Goal: Browse casually

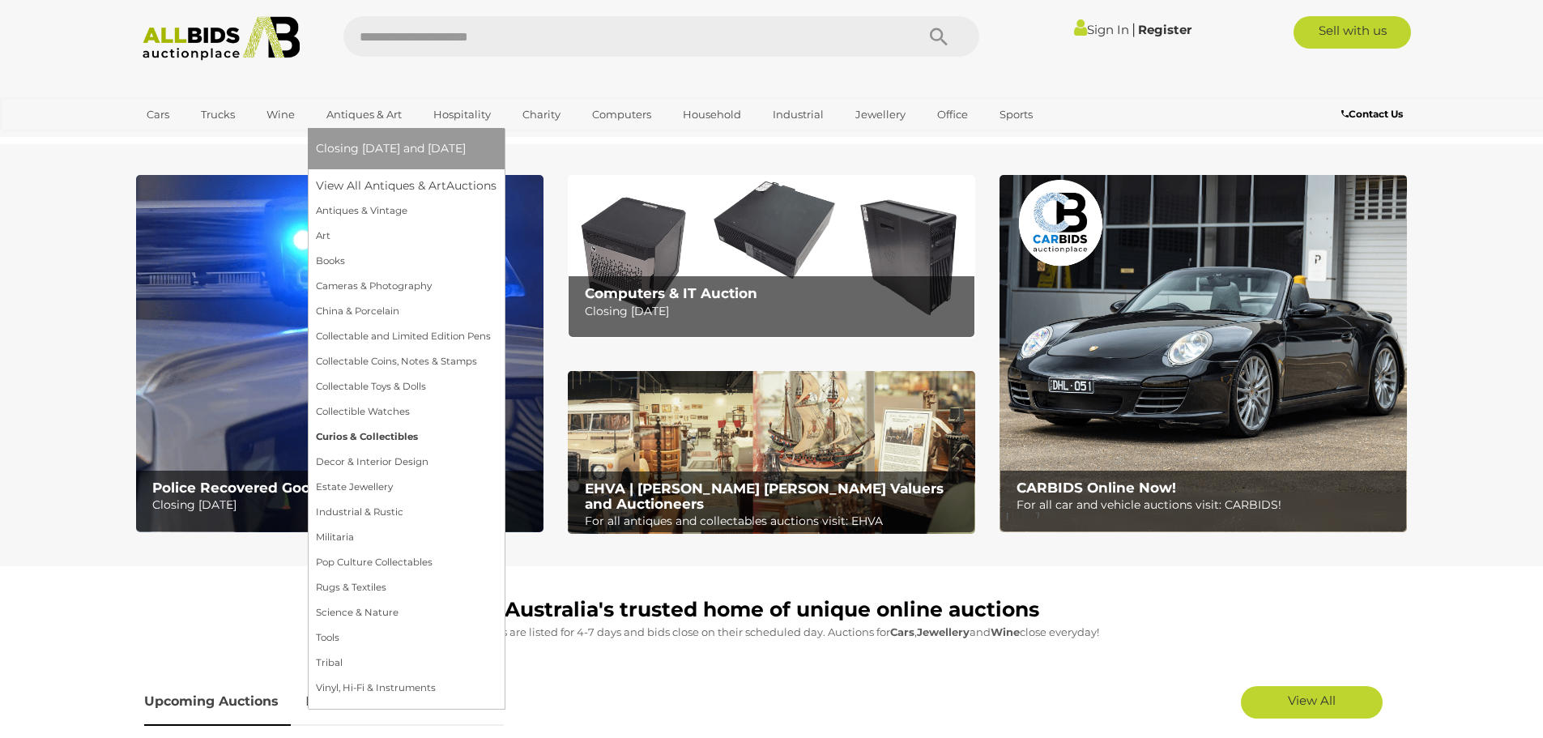
drag, startPoint x: 434, startPoint y: 335, endPoint x: 378, endPoint y: 435, distance: 114.2
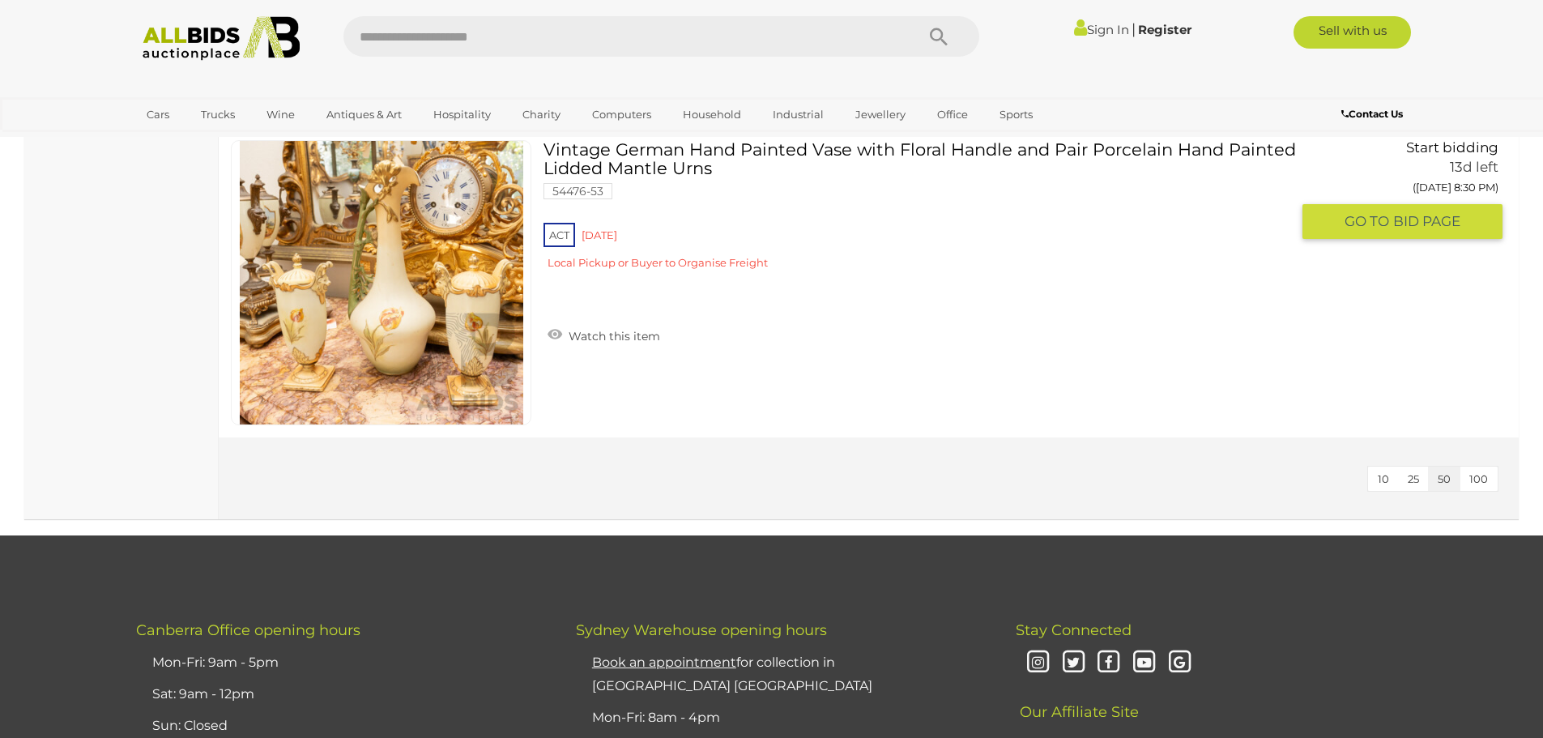
scroll to position [9478, 0]
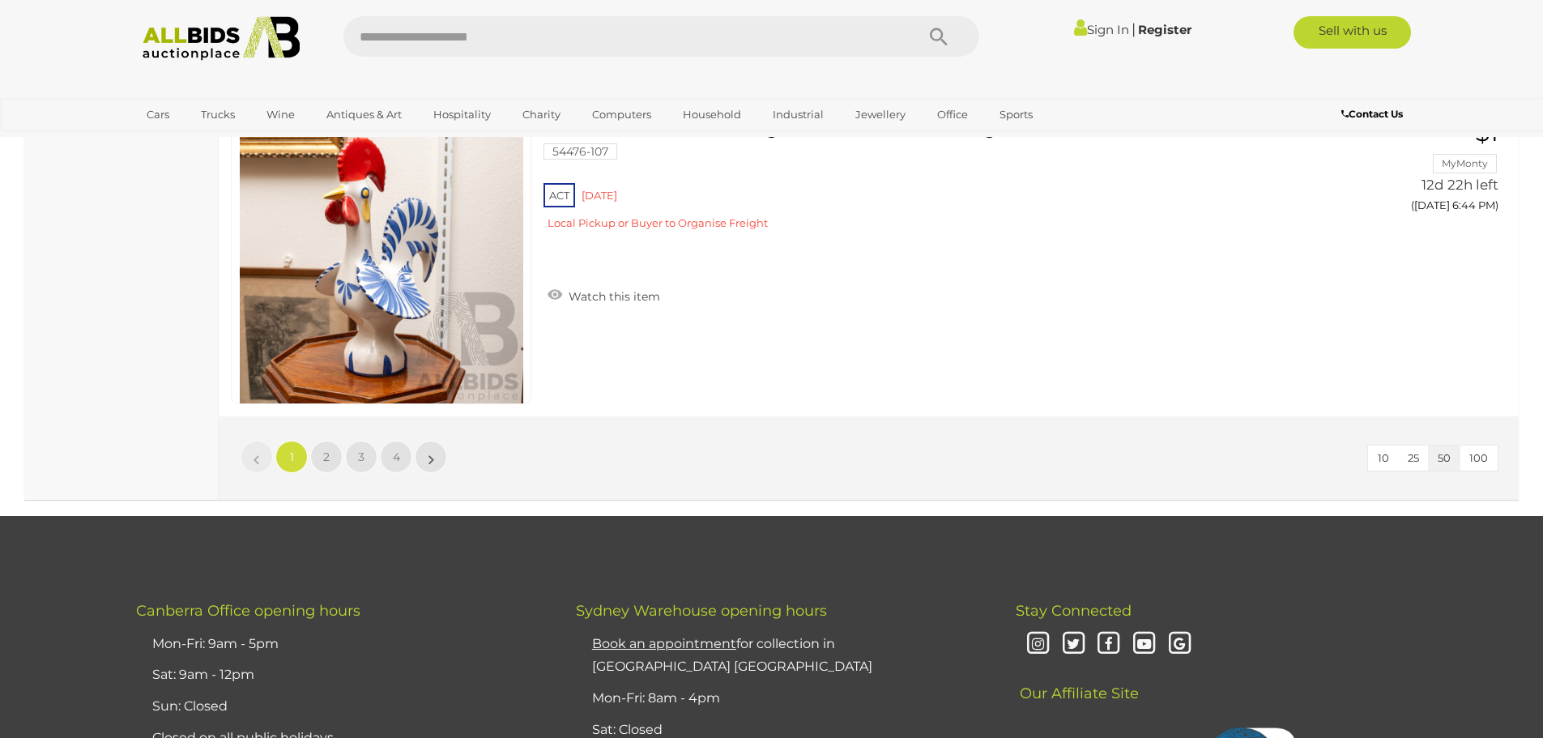
scroll to position [15554, 0]
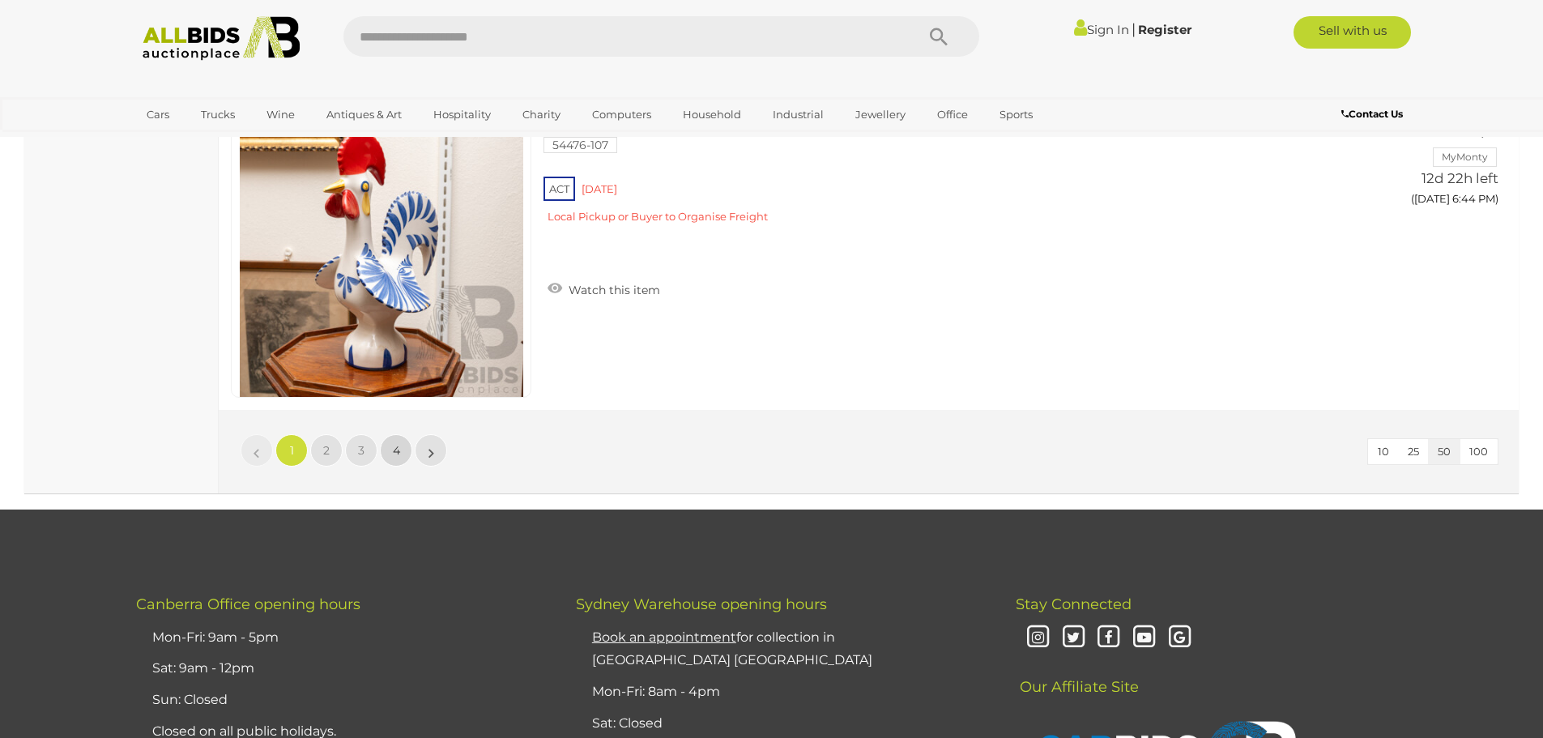
click at [391, 455] on link "4" at bounding box center [396, 450] width 32 height 32
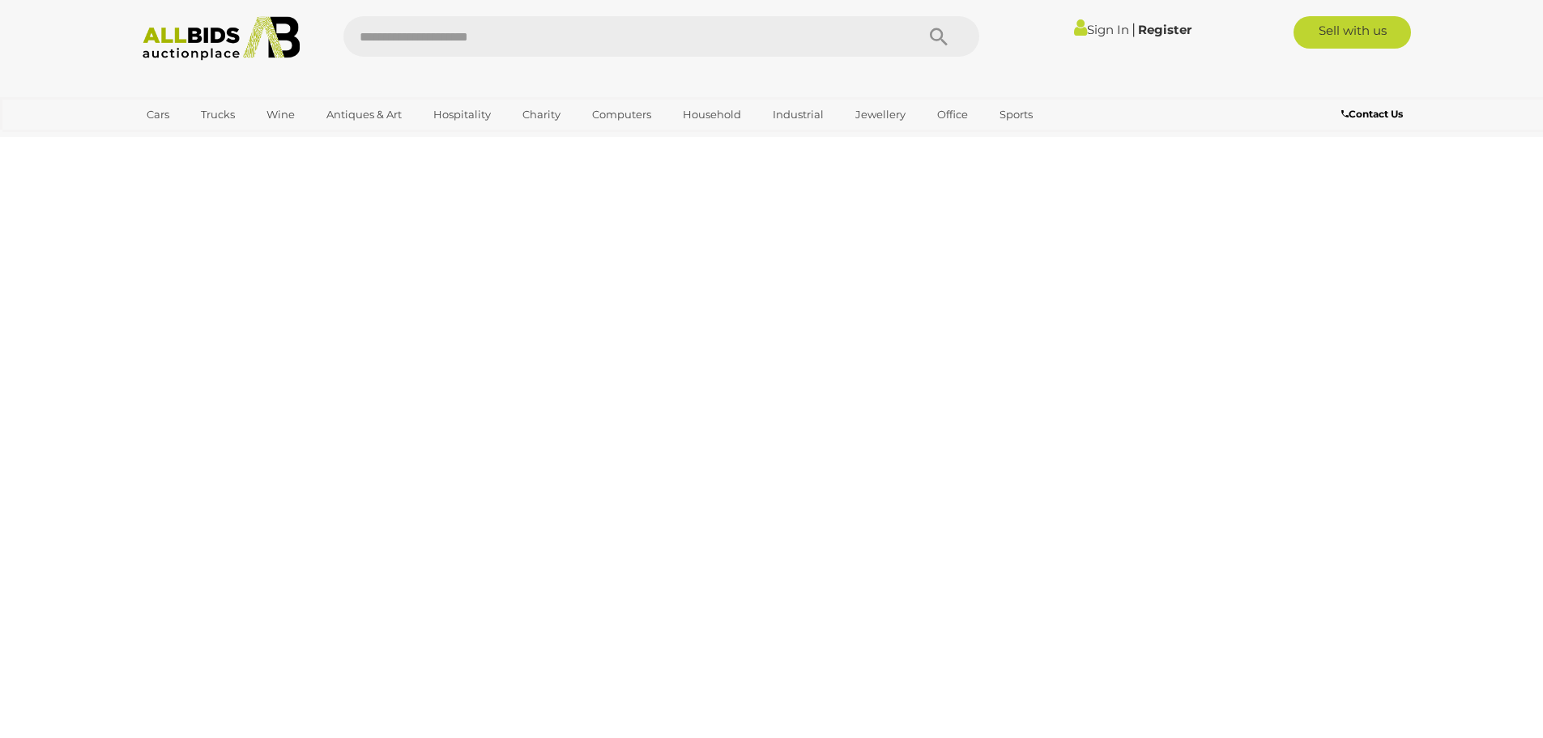
scroll to position [207, 0]
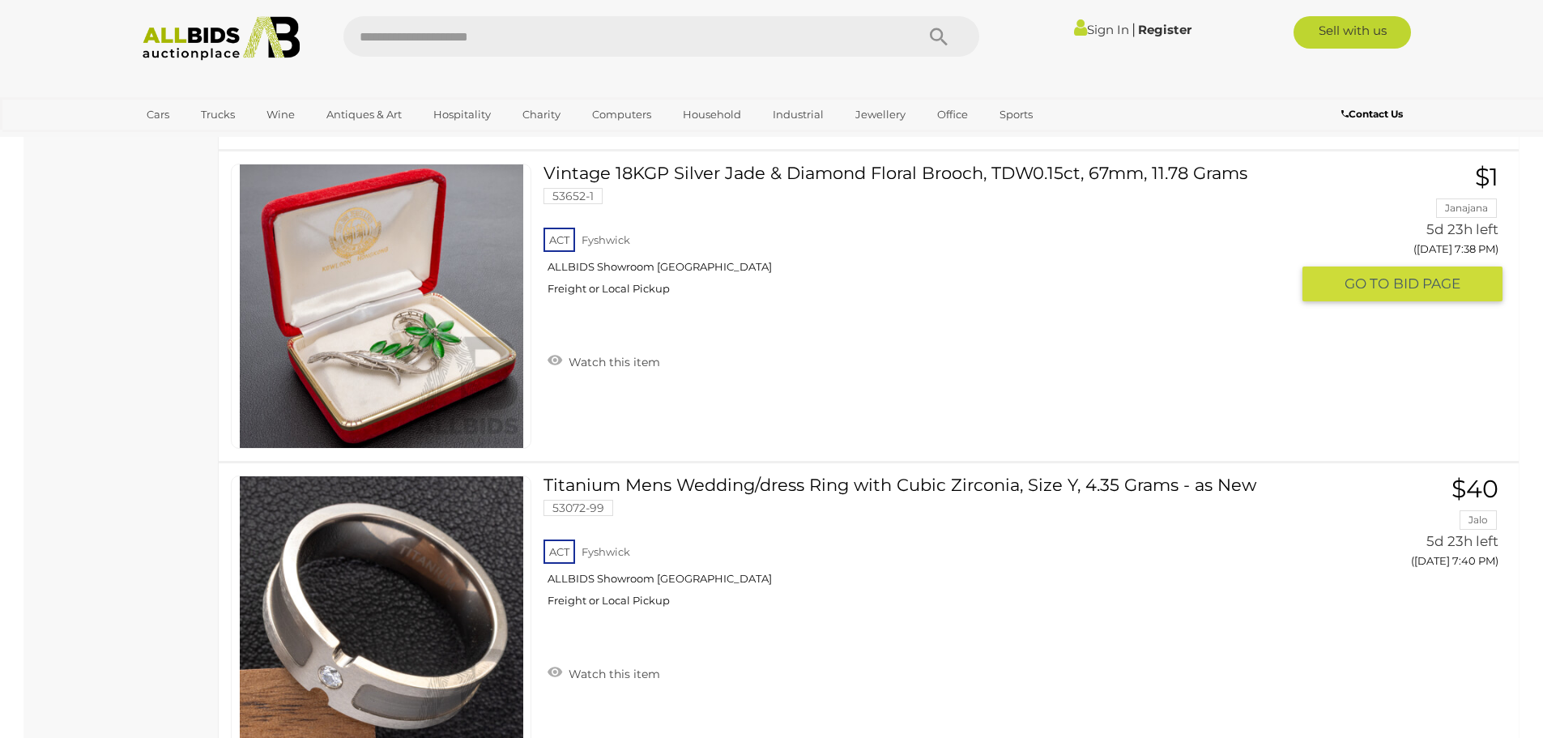
scroll to position [15230, 0]
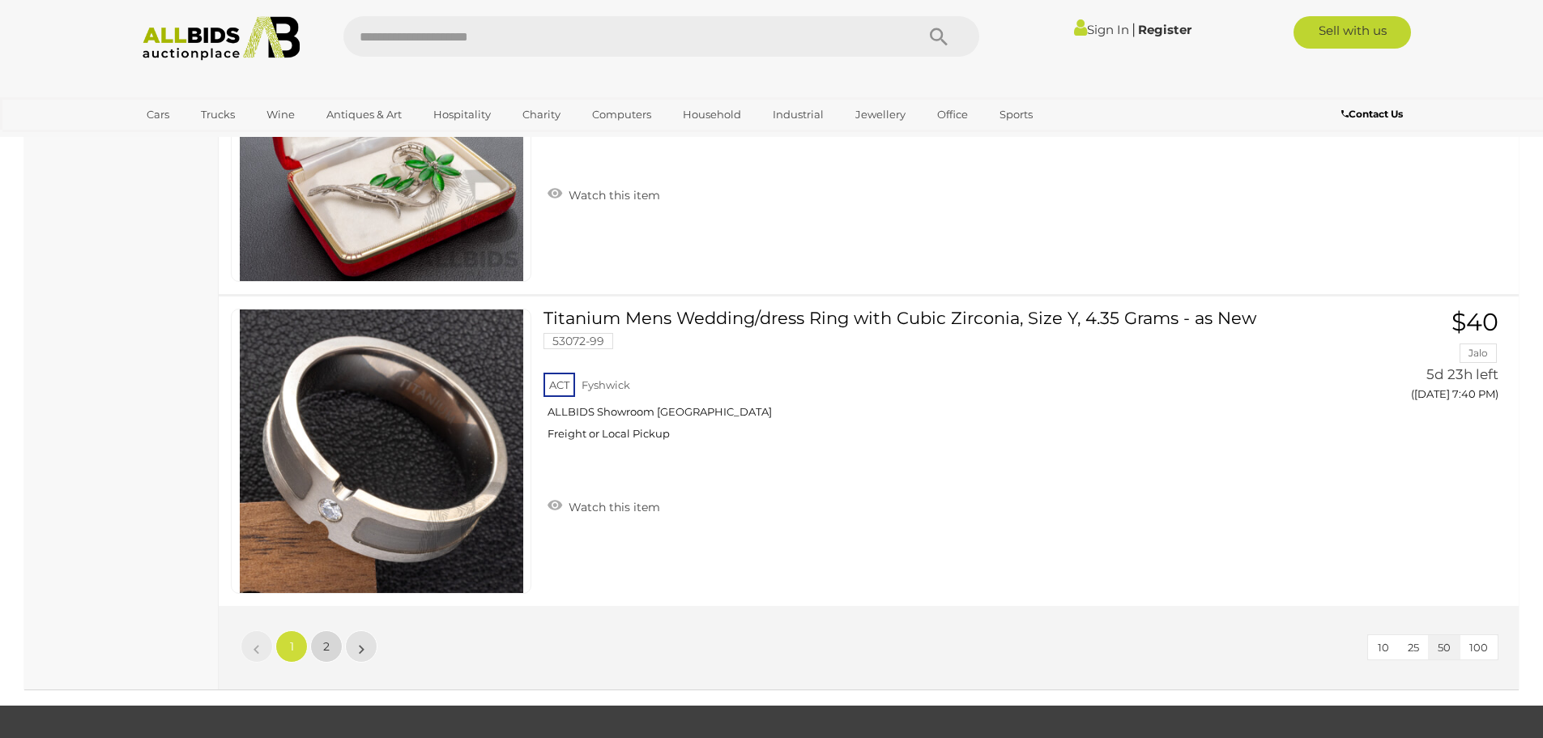
click at [327, 650] on span "2" at bounding box center [326, 646] width 6 height 15
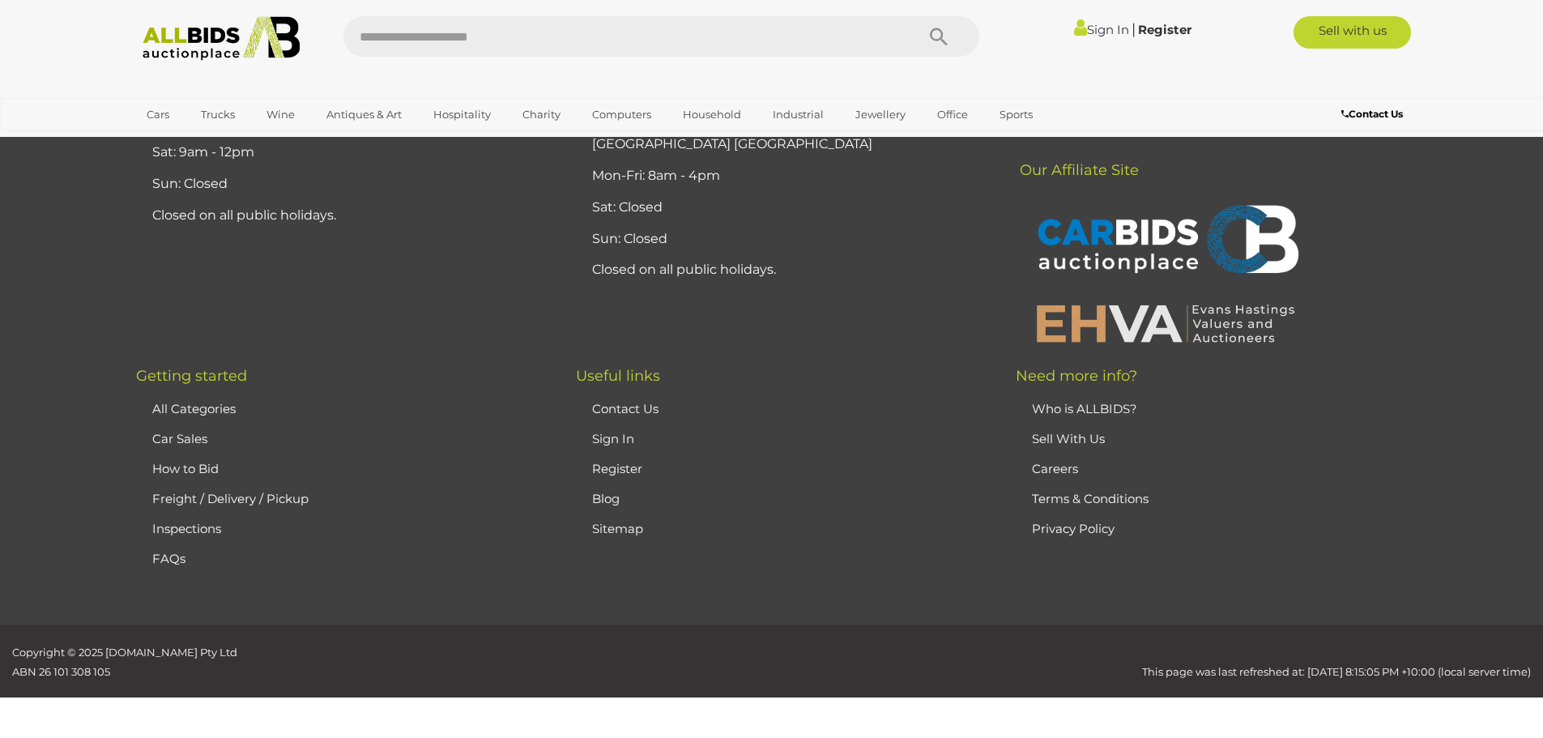
scroll to position [79, 0]
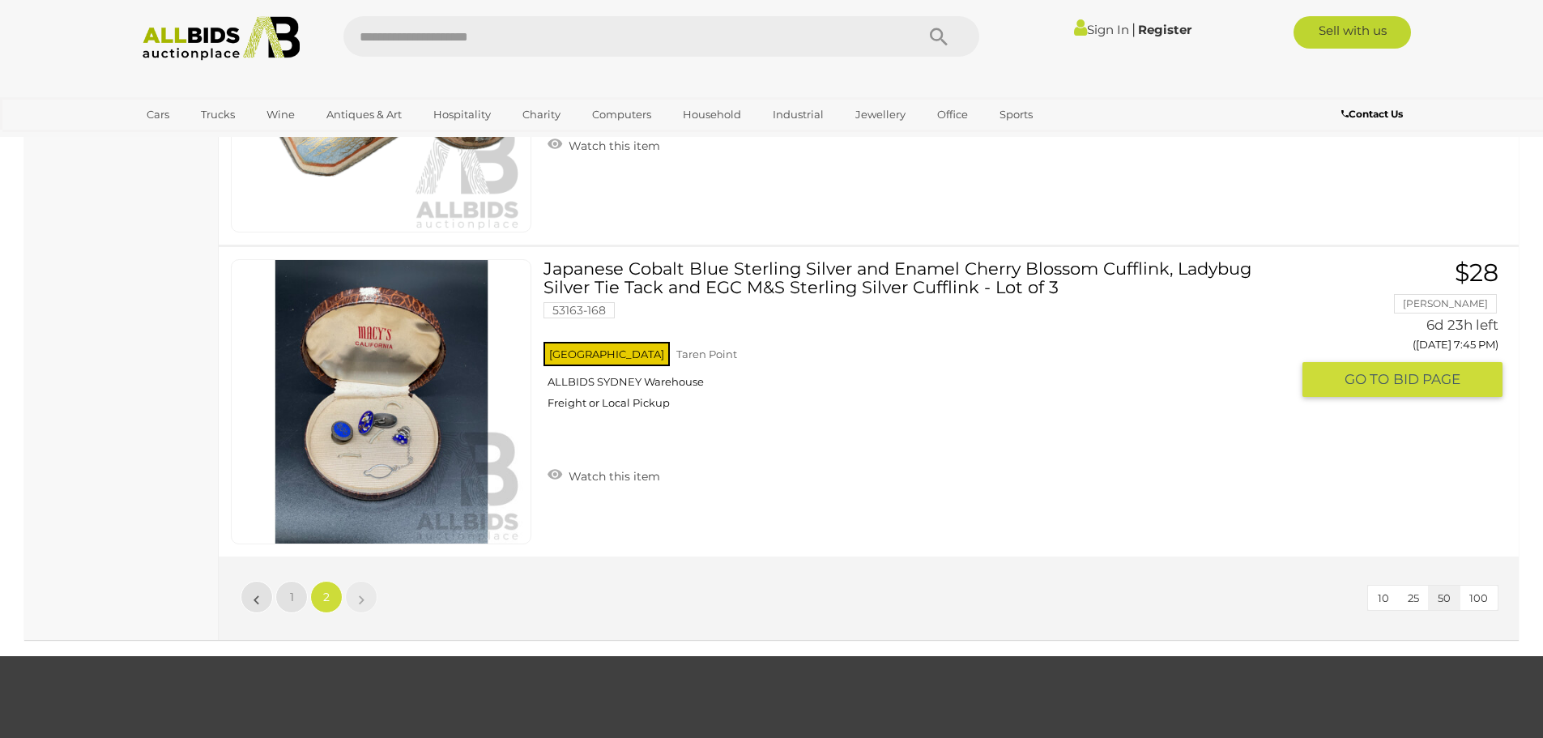
scroll to position [4373, 0]
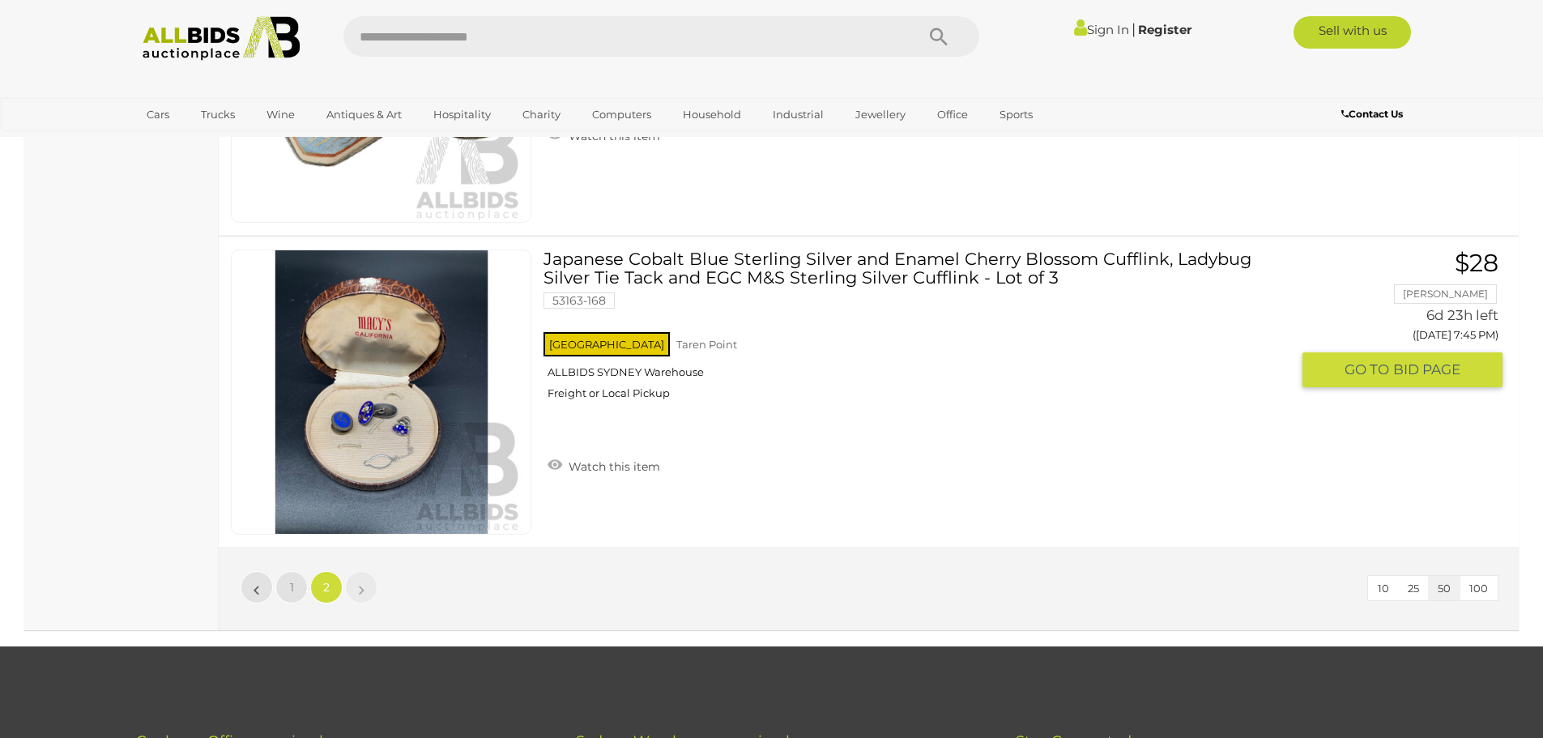
click at [397, 471] on img at bounding box center [382, 392] width 284 height 284
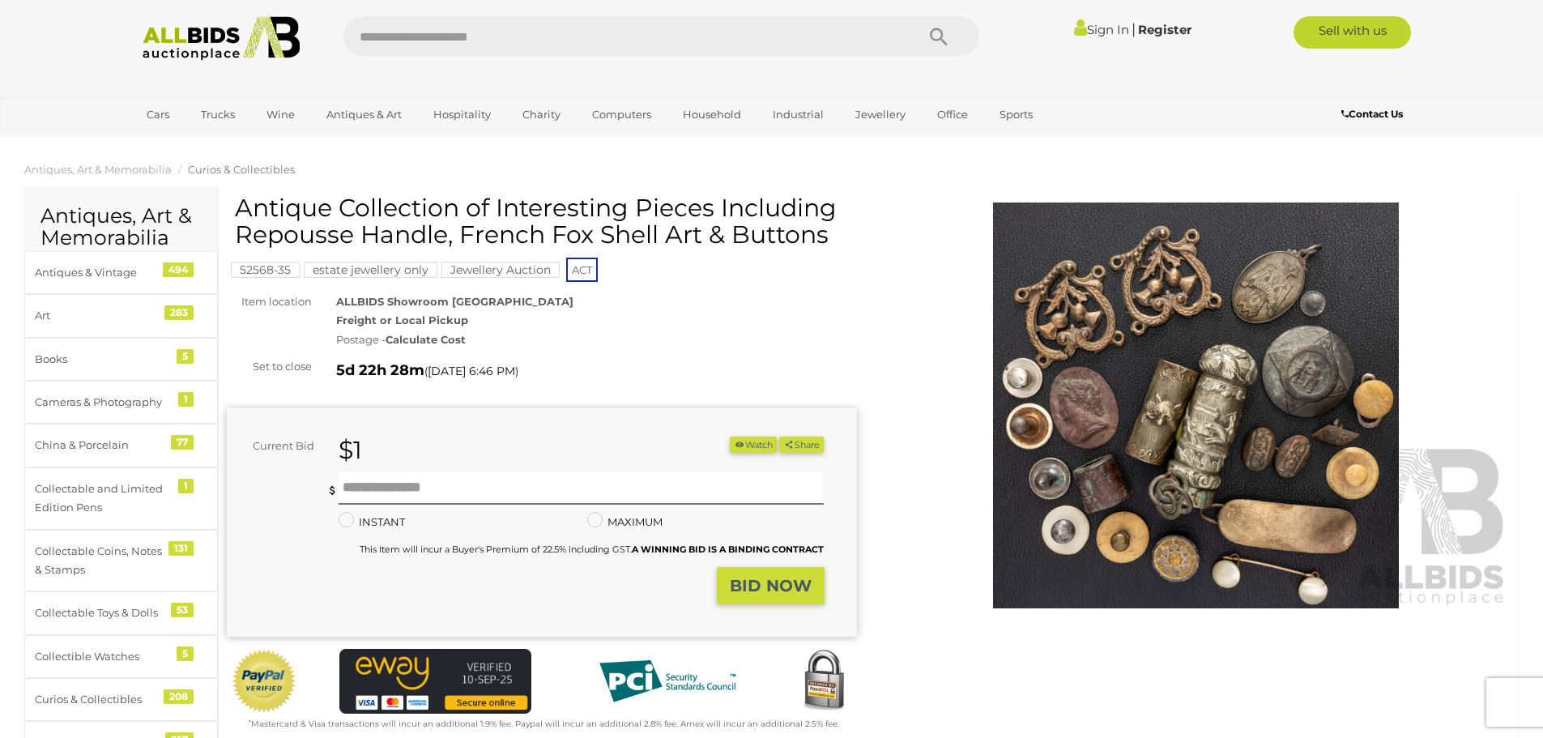
click at [1224, 478] on img at bounding box center [1196, 406] width 630 height 406
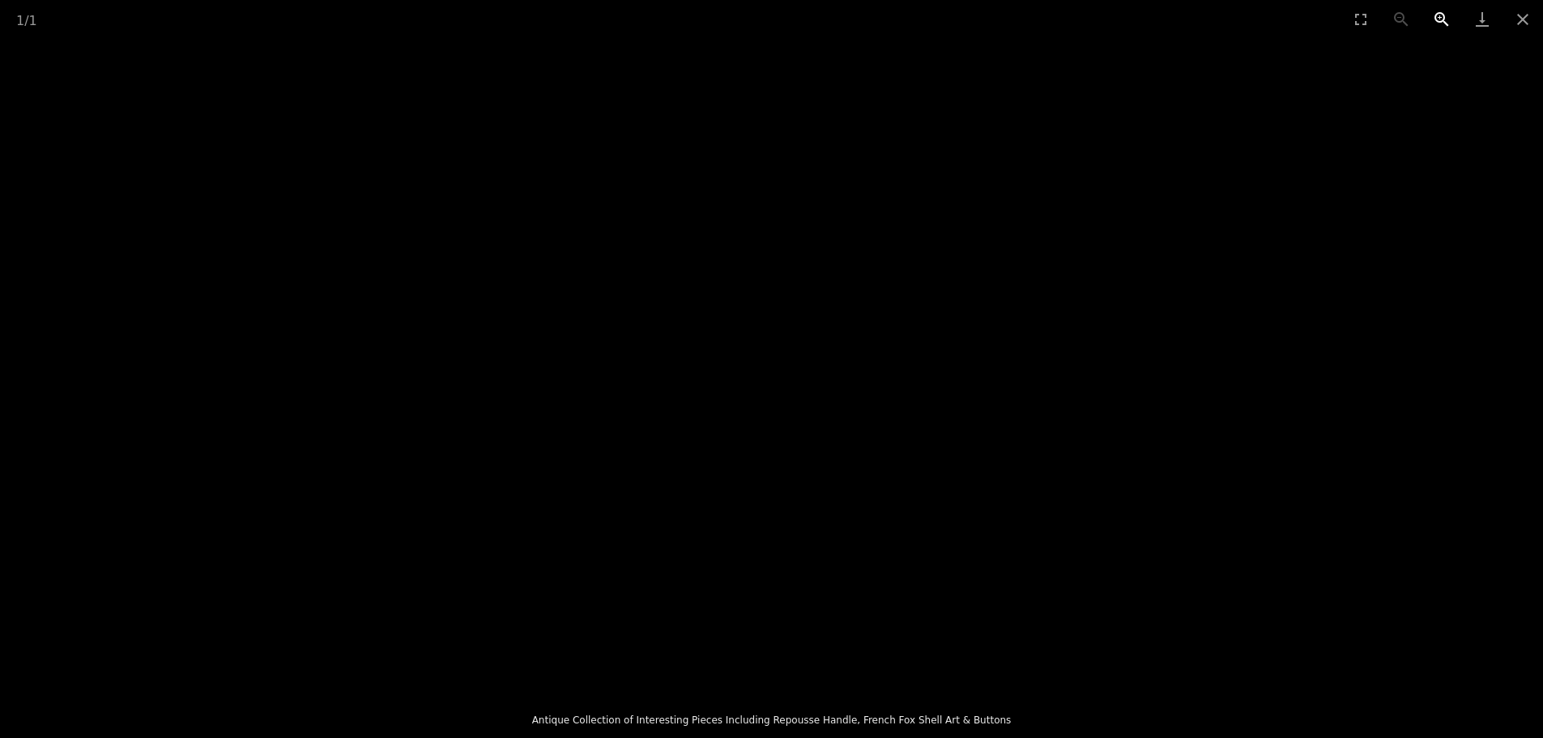
click at [1435, 27] on button "Zoom in" at bounding box center [1442, 19] width 41 height 38
drag, startPoint x: 603, startPoint y: 301, endPoint x: 687, endPoint y: 204, distance: 128.6
click at [687, 204] on img at bounding box center [771, 265] width 1307 height 1307
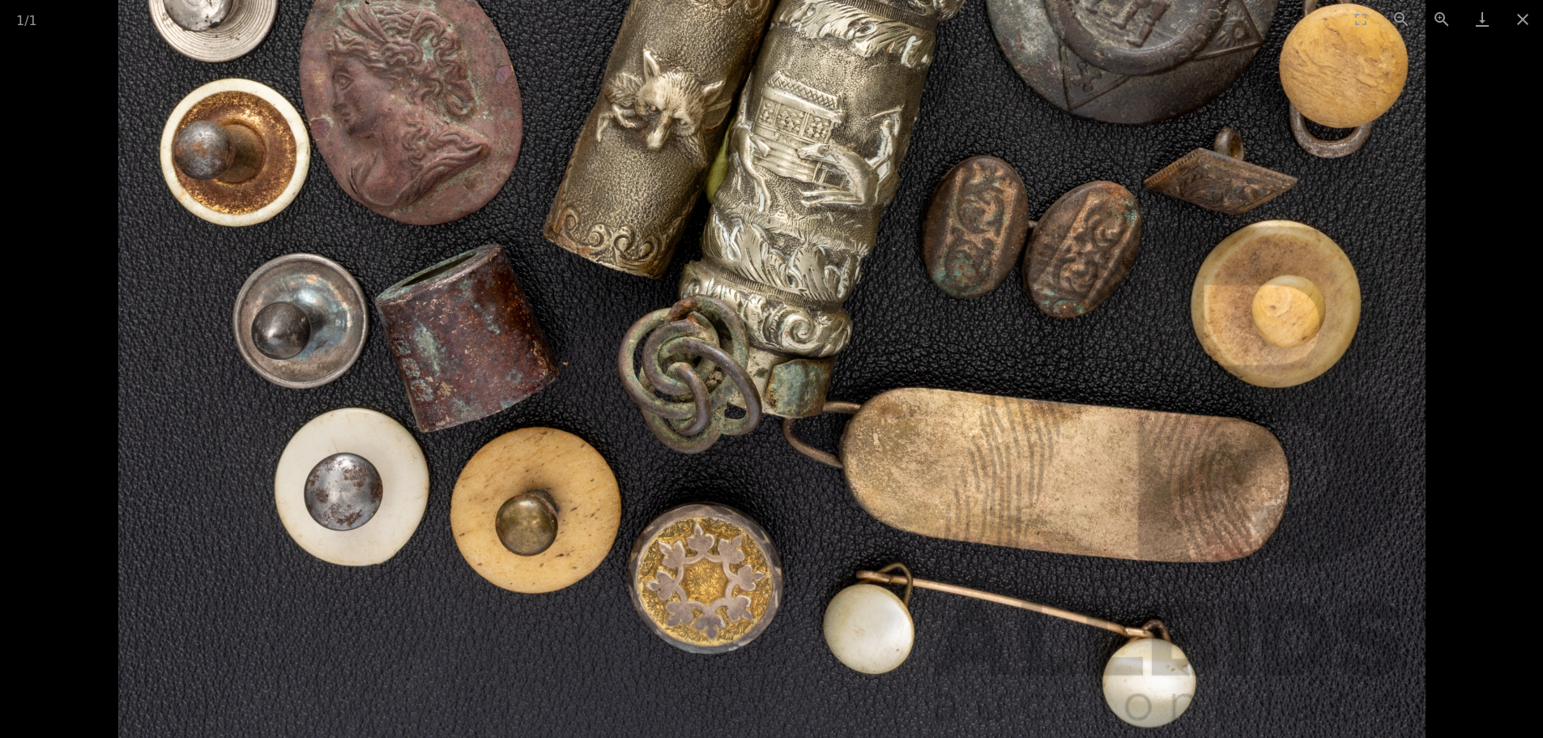
drag, startPoint x: 623, startPoint y: 469, endPoint x: 554, endPoint y: 299, distance: 183.5
click at [554, 299] on img at bounding box center [771, 85] width 1307 height 1307
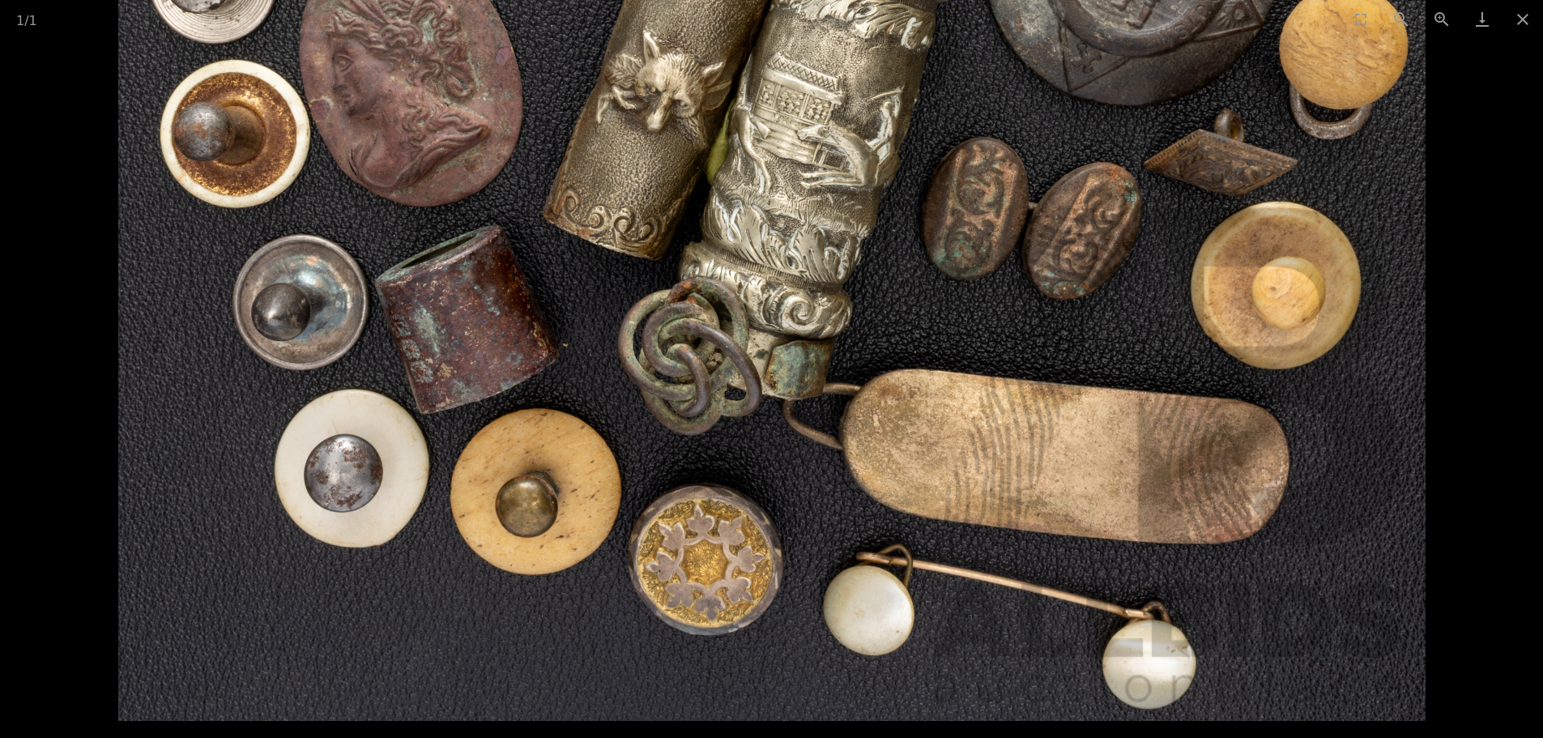
drag, startPoint x: 1342, startPoint y: 555, endPoint x: 1344, endPoint y: 459, distance: 96.4
click at [1344, 459] on img at bounding box center [771, 66] width 1307 height 1307
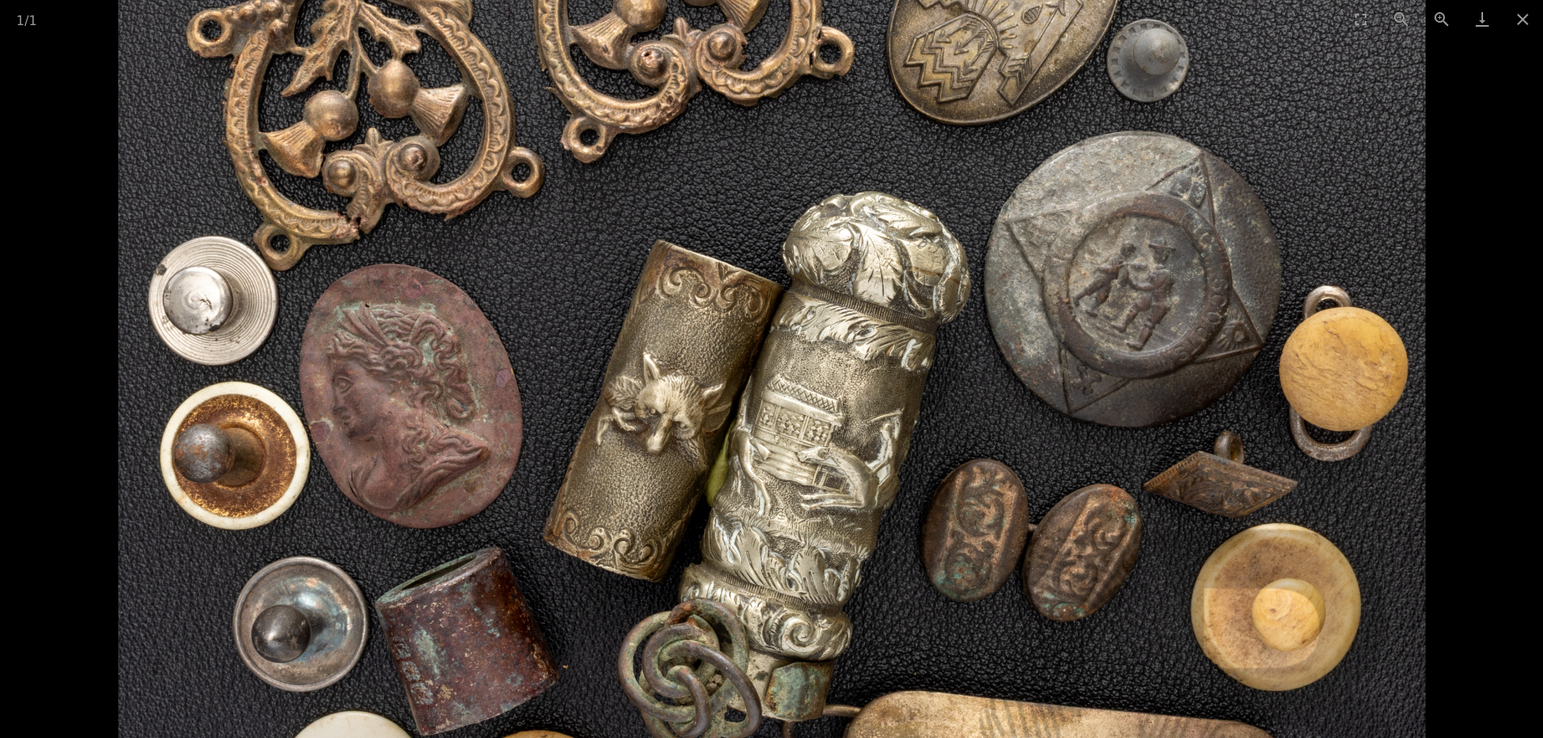
drag, startPoint x: 1385, startPoint y: 420, endPoint x: 1328, endPoint y: 726, distance: 310.8
click at [1328, 726] on img at bounding box center [771, 388] width 1307 height 1307
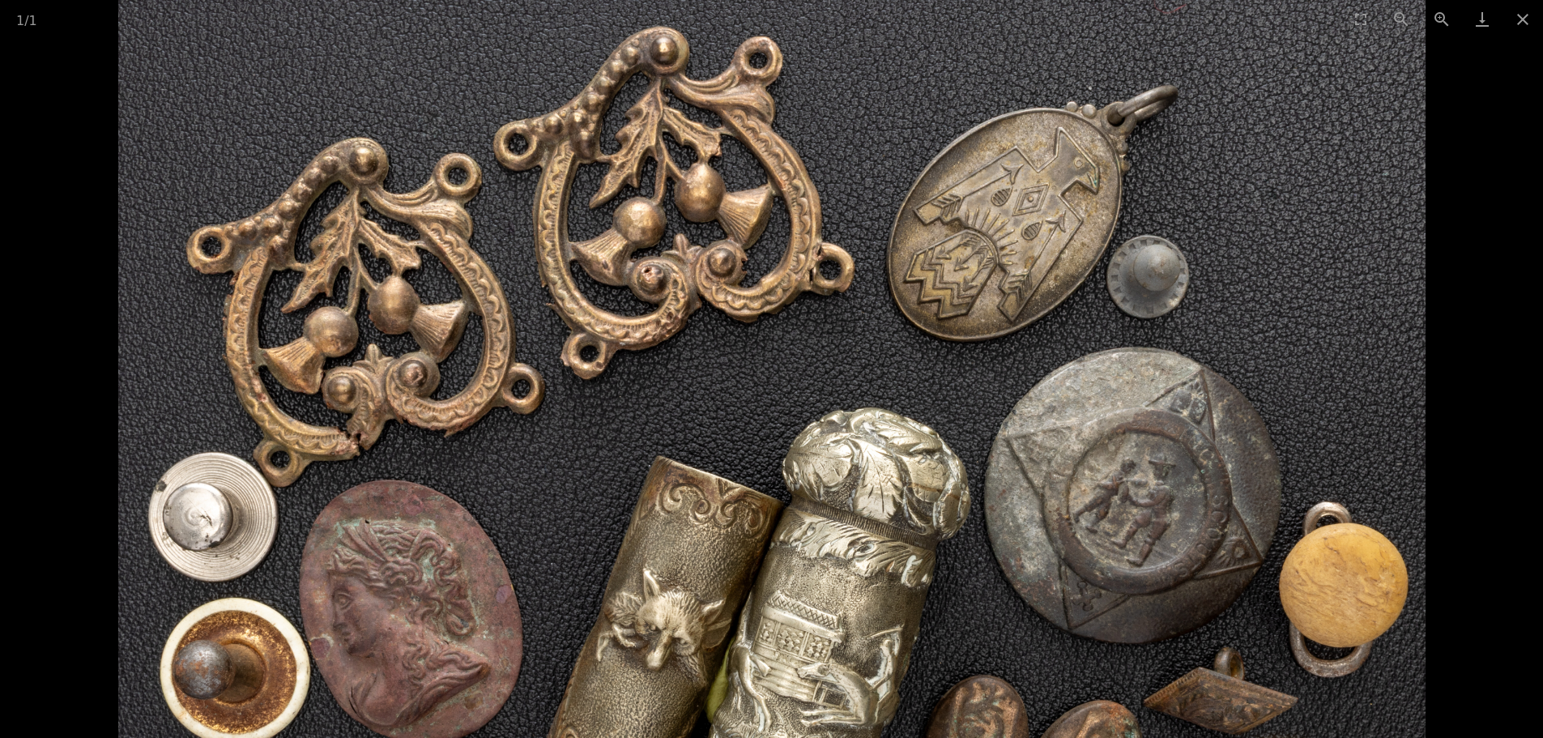
drag, startPoint x: 1336, startPoint y: 168, endPoint x: 1316, endPoint y: 373, distance: 206.7
click at [1316, 373] on img at bounding box center [771, 604] width 1307 height 1307
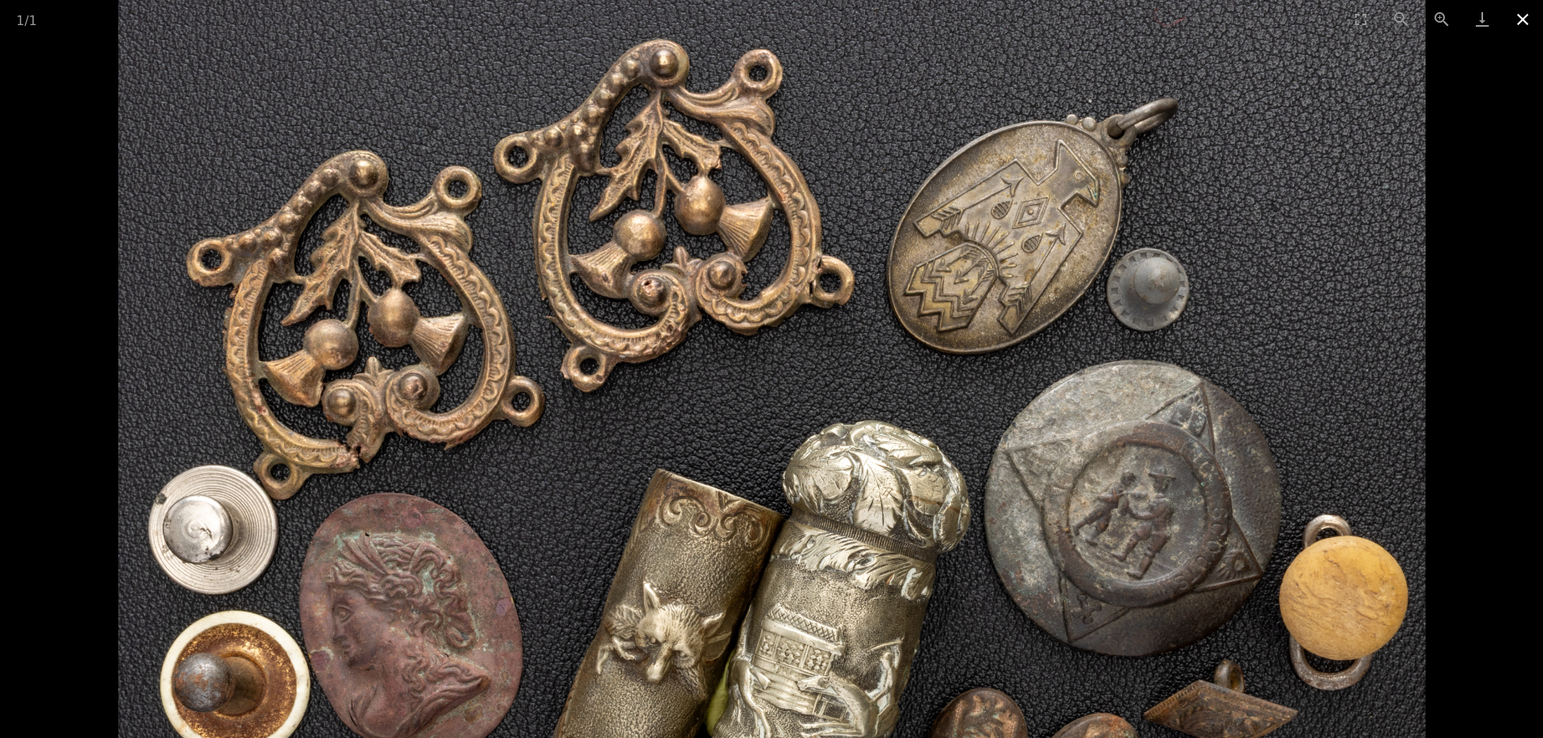
click at [1518, 15] on button "Close gallery" at bounding box center [1523, 19] width 41 height 38
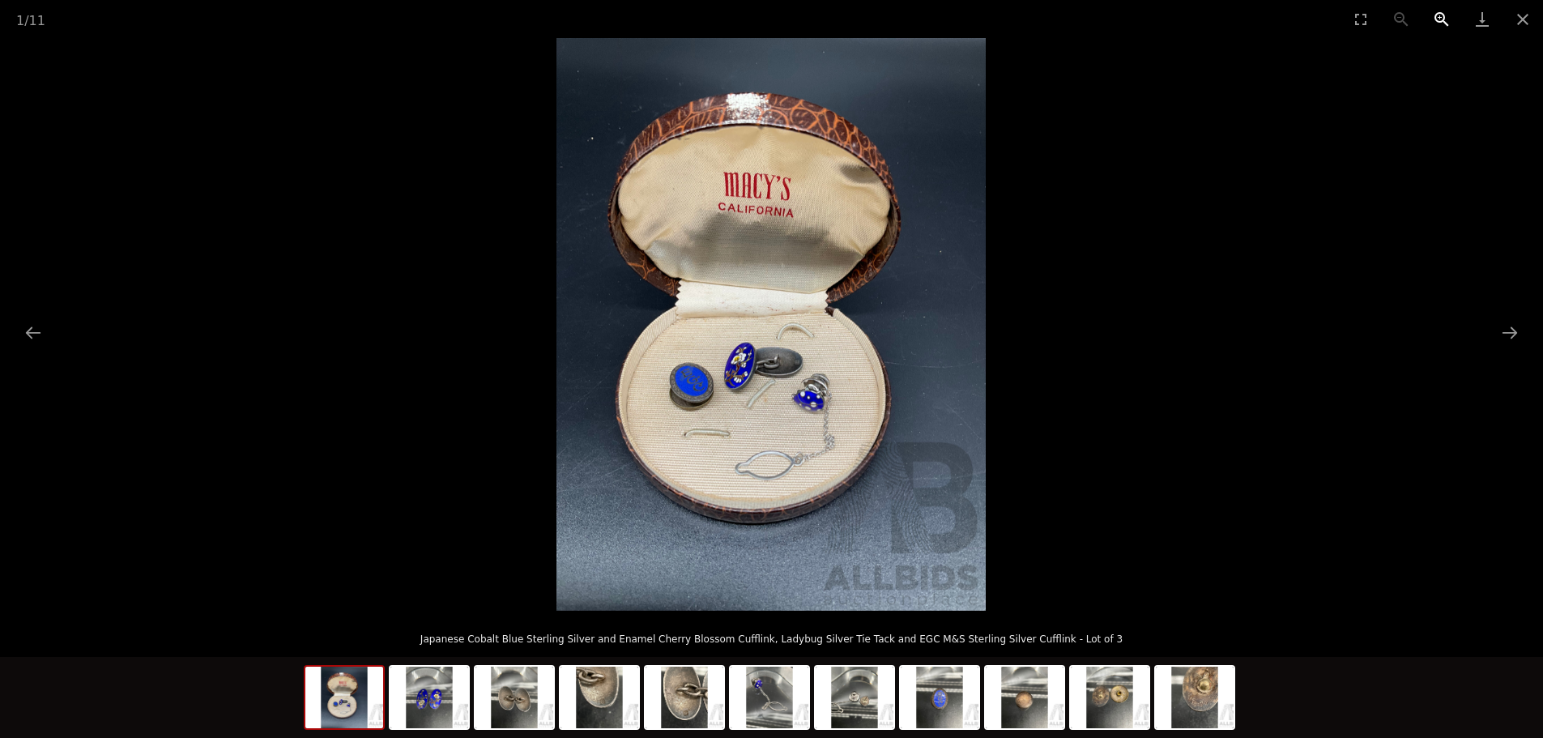
click at [1444, 18] on button "Zoom in" at bounding box center [1442, 19] width 41 height 38
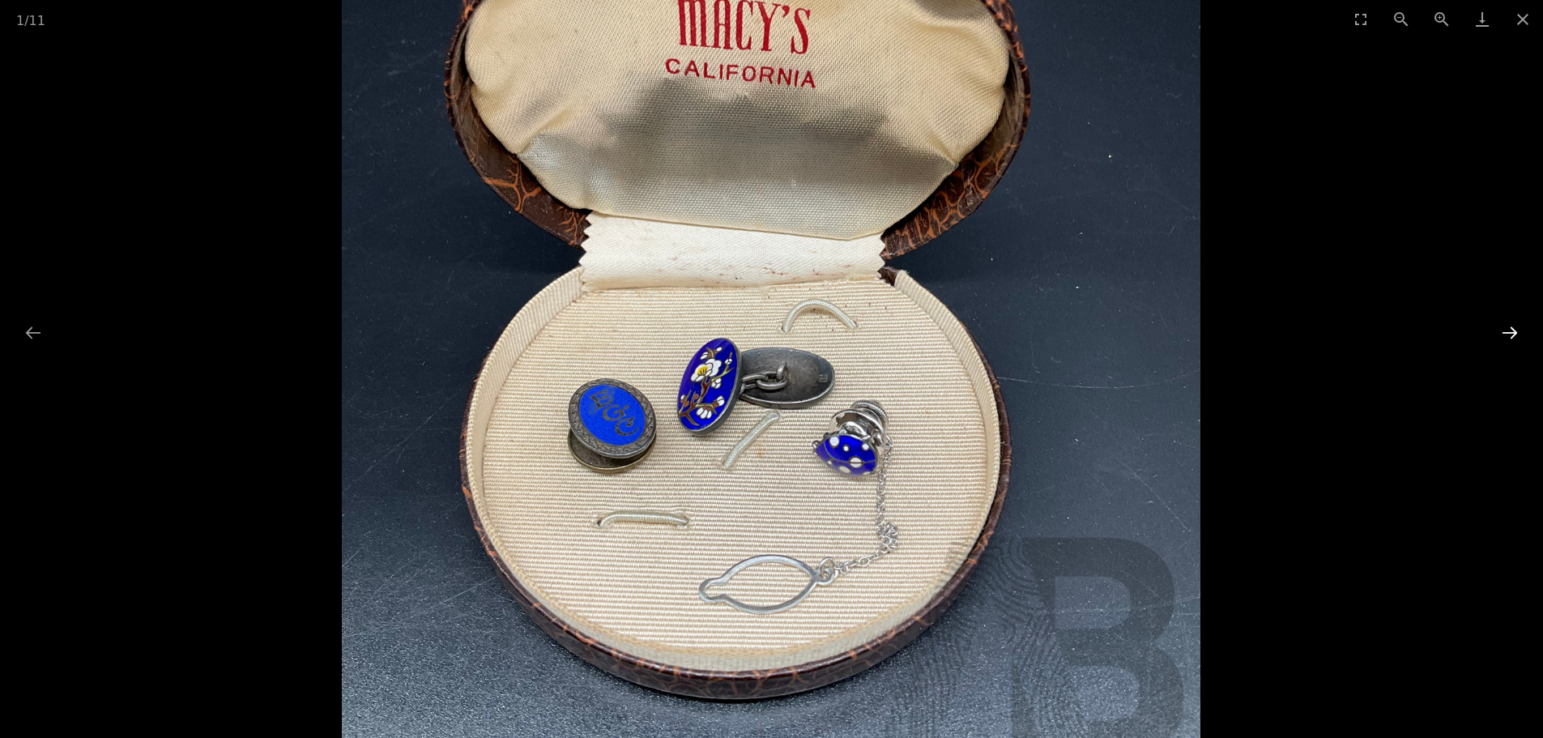
click at [1511, 336] on button "Next slide" at bounding box center [1510, 333] width 34 height 32
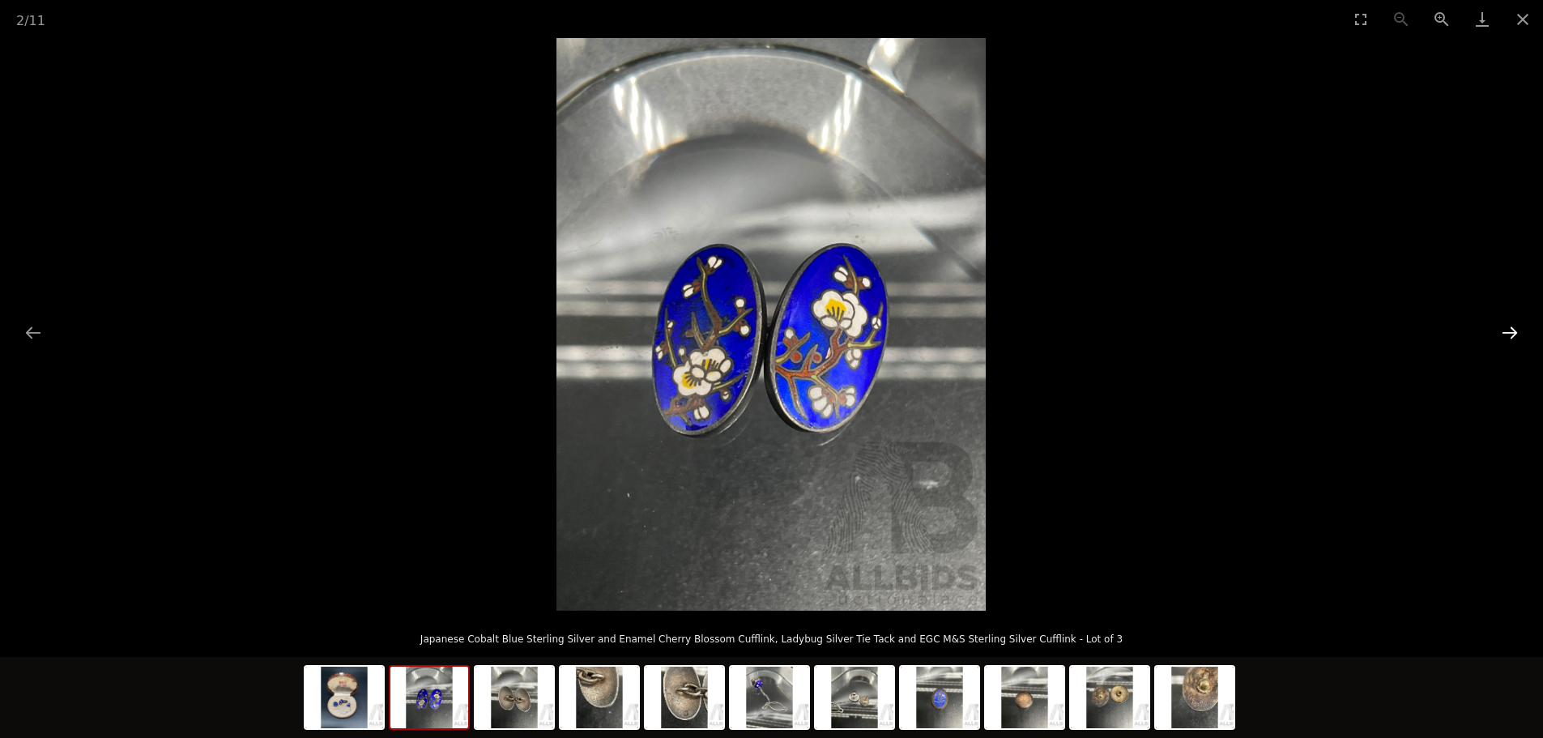
click at [1510, 335] on button "Next slide" at bounding box center [1510, 333] width 34 height 32
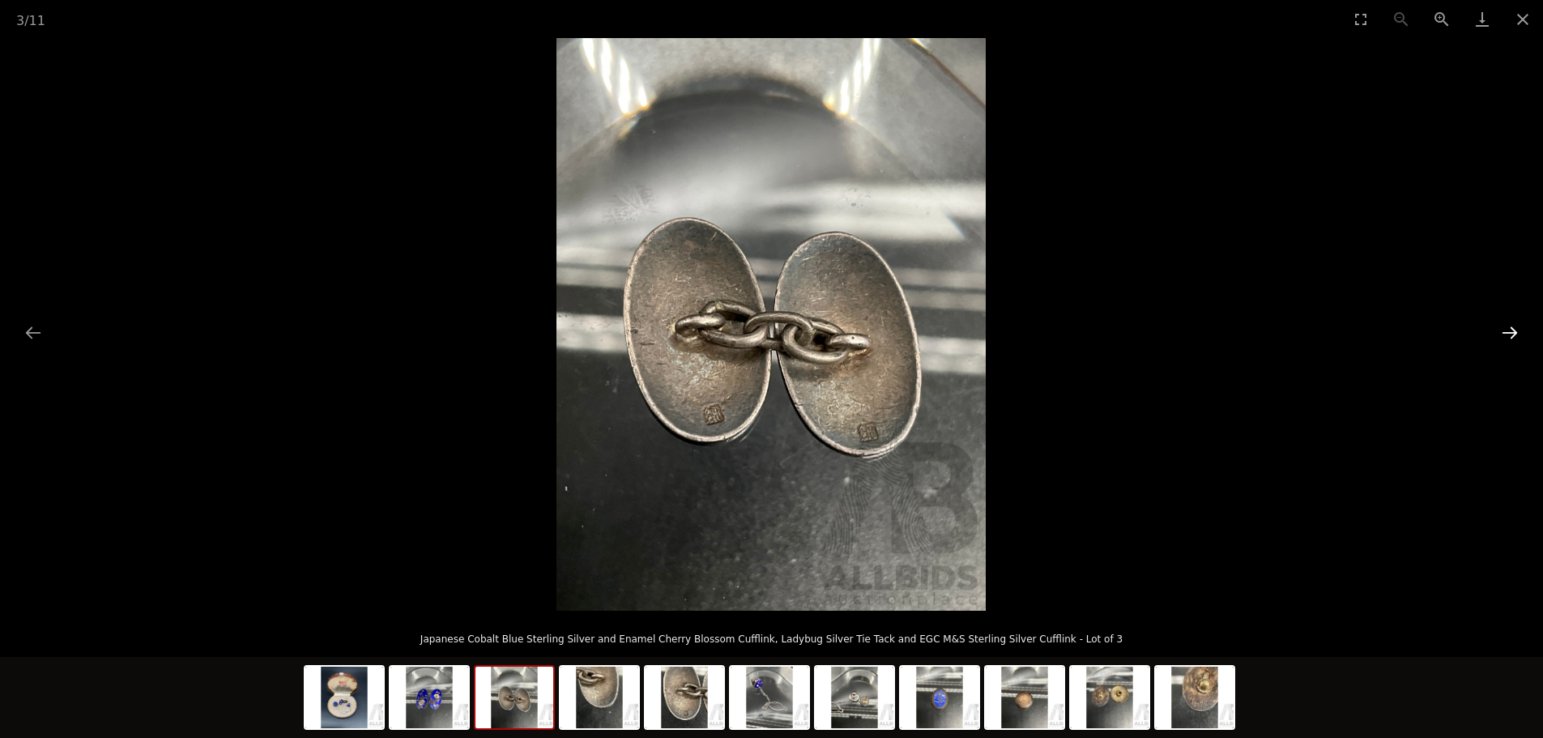
click at [1510, 335] on button "Next slide" at bounding box center [1510, 333] width 34 height 32
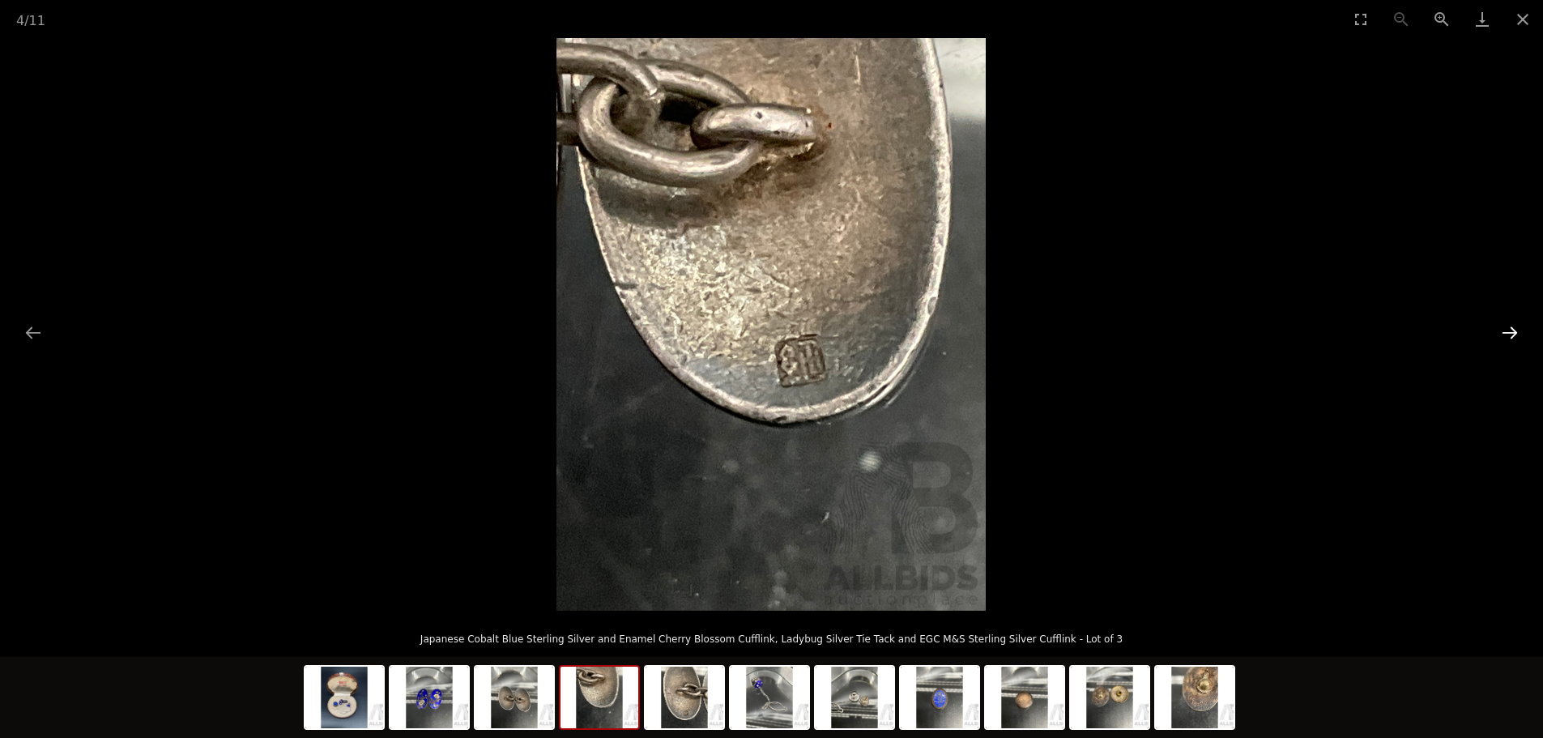
click at [1510, 335] on button "Next slide" at bounding box center [1510, 333] width 34 height 32
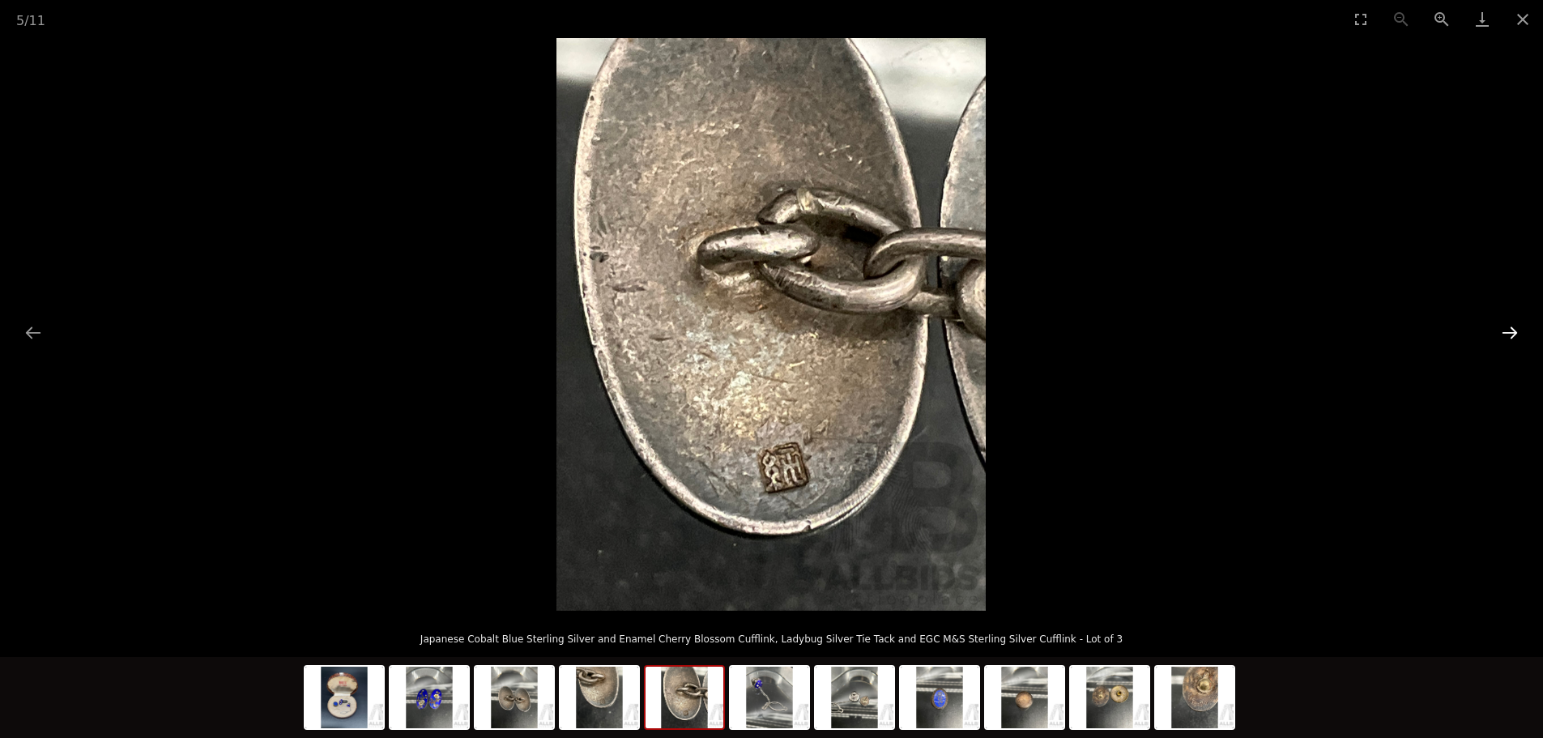
click at [1510, 335] on button "Next slide" at bounding box center [1510, 333] width 34 height 32
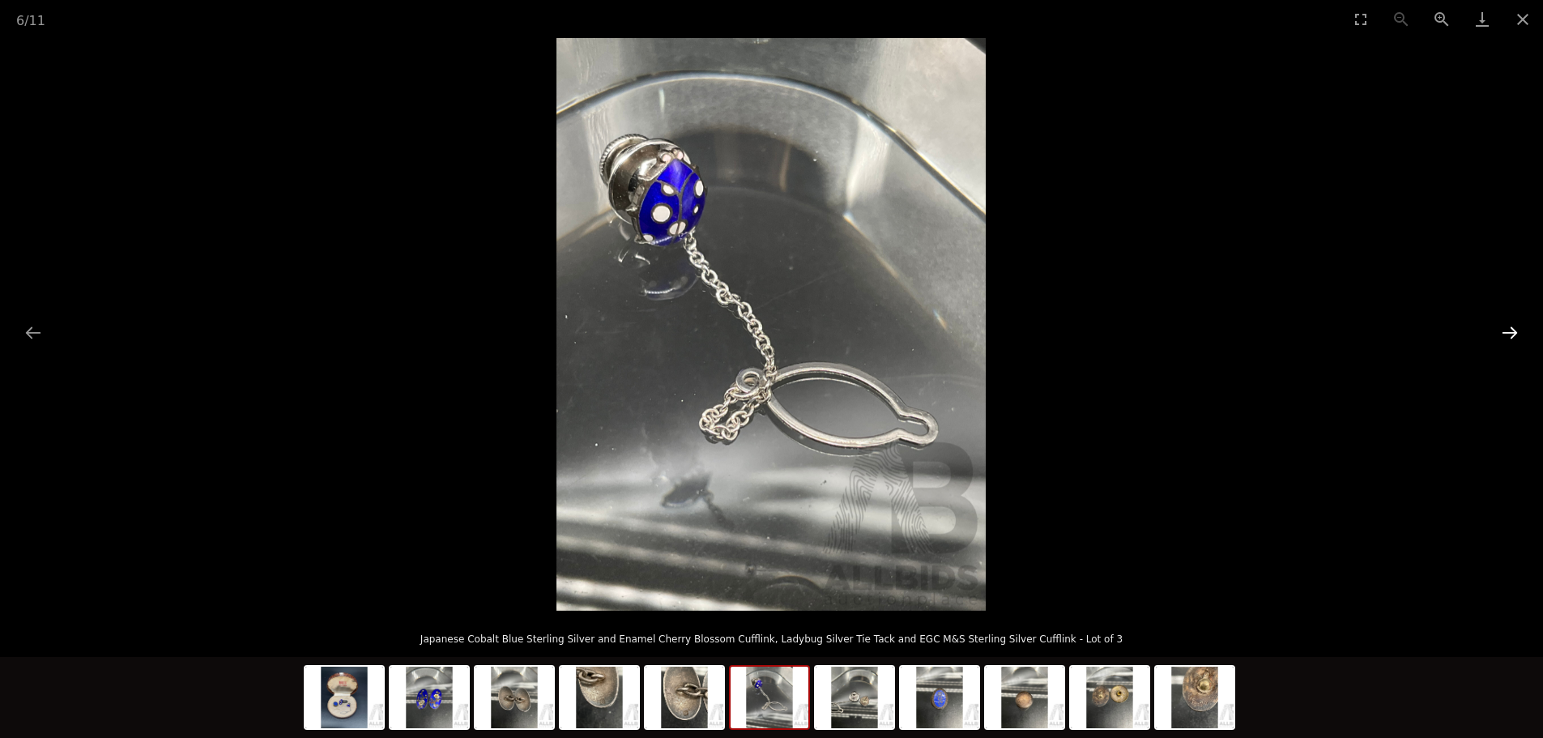
click at [1510, 335] on button "Next slide" at bounding box center [1510, 333] width 34 height 32
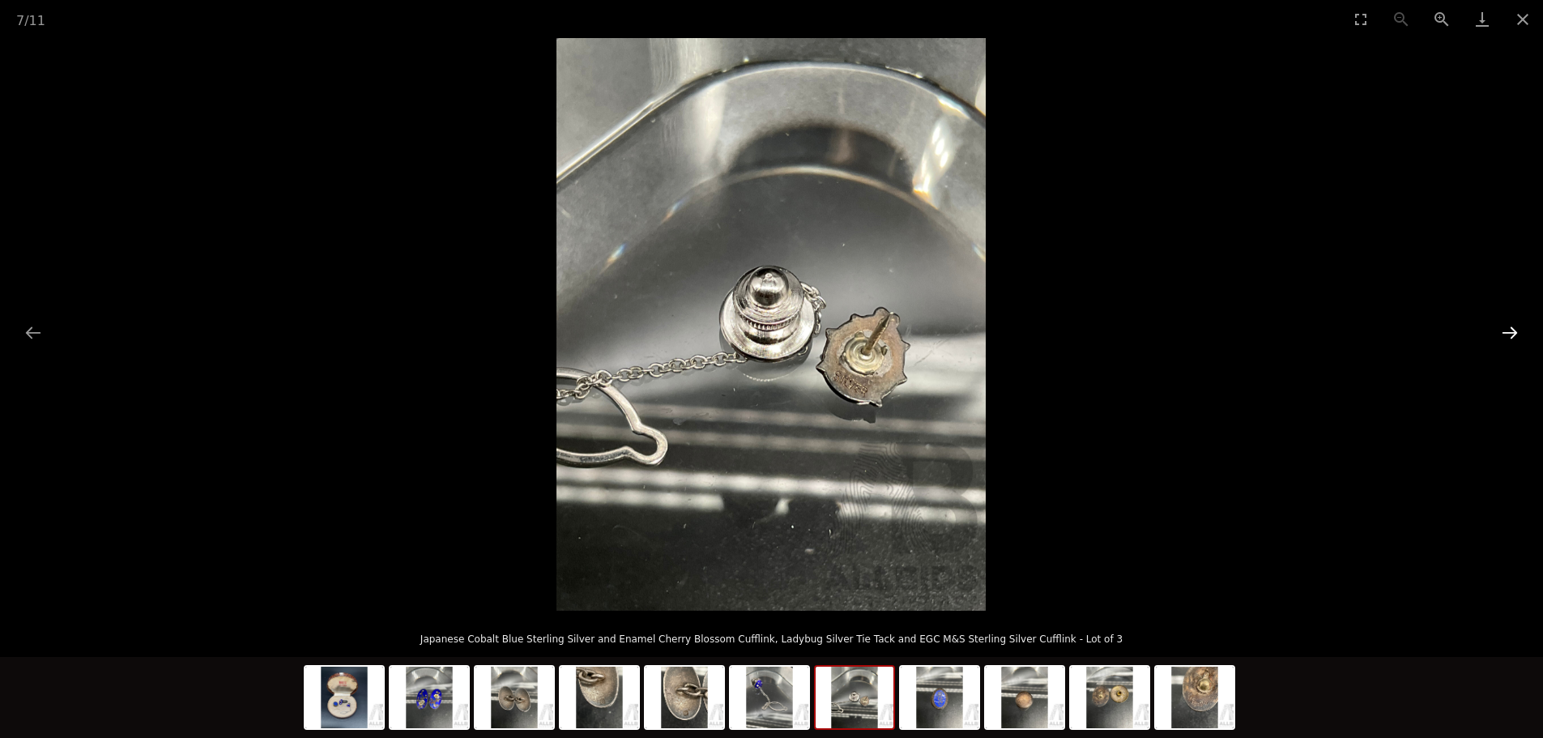
click at [1510, 335] on button "Next slide" at bounding box center [1510, 333] width 34 height 32
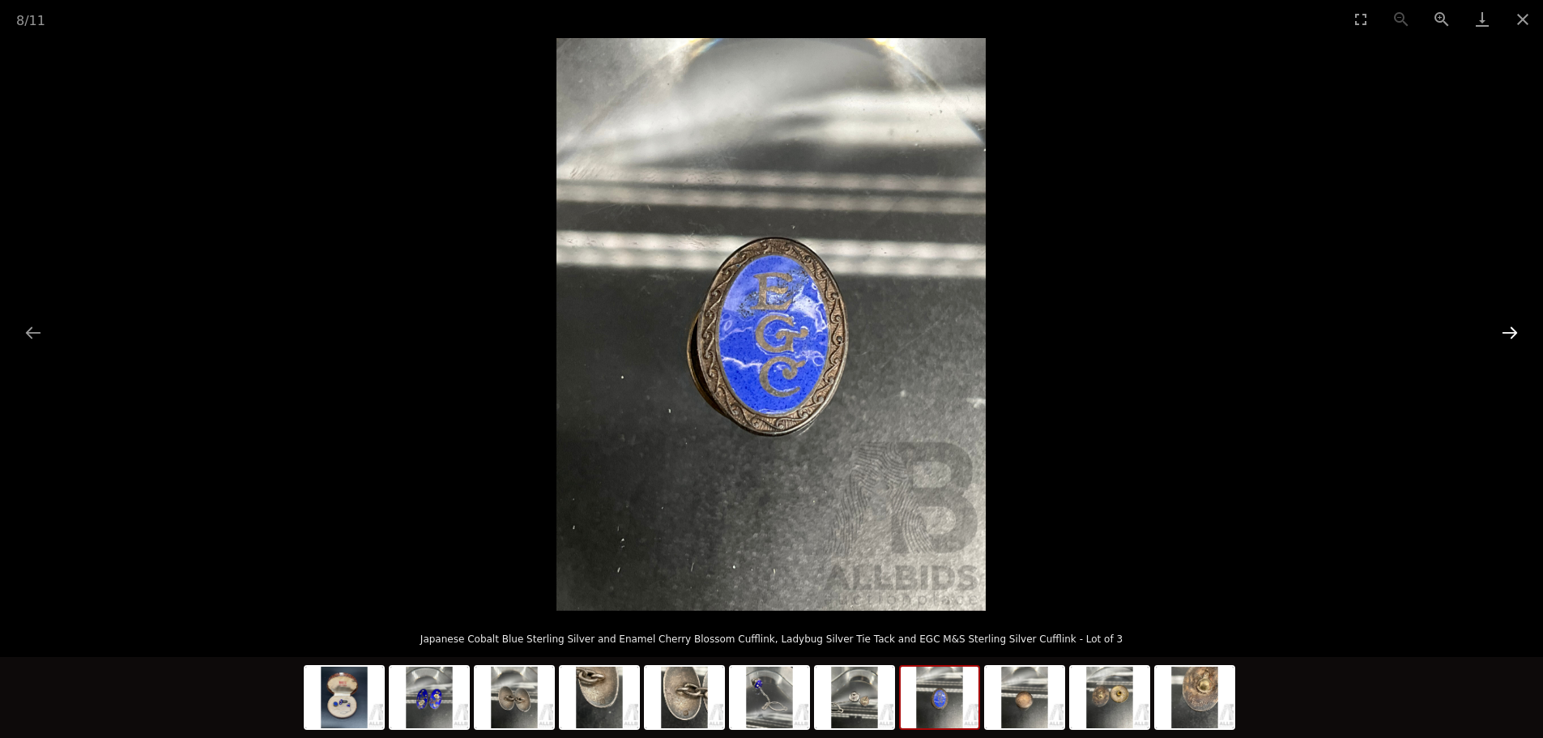
click at [1510, 335] on button "Next slide" at bounding box center [1510, 333] width 34 height 32
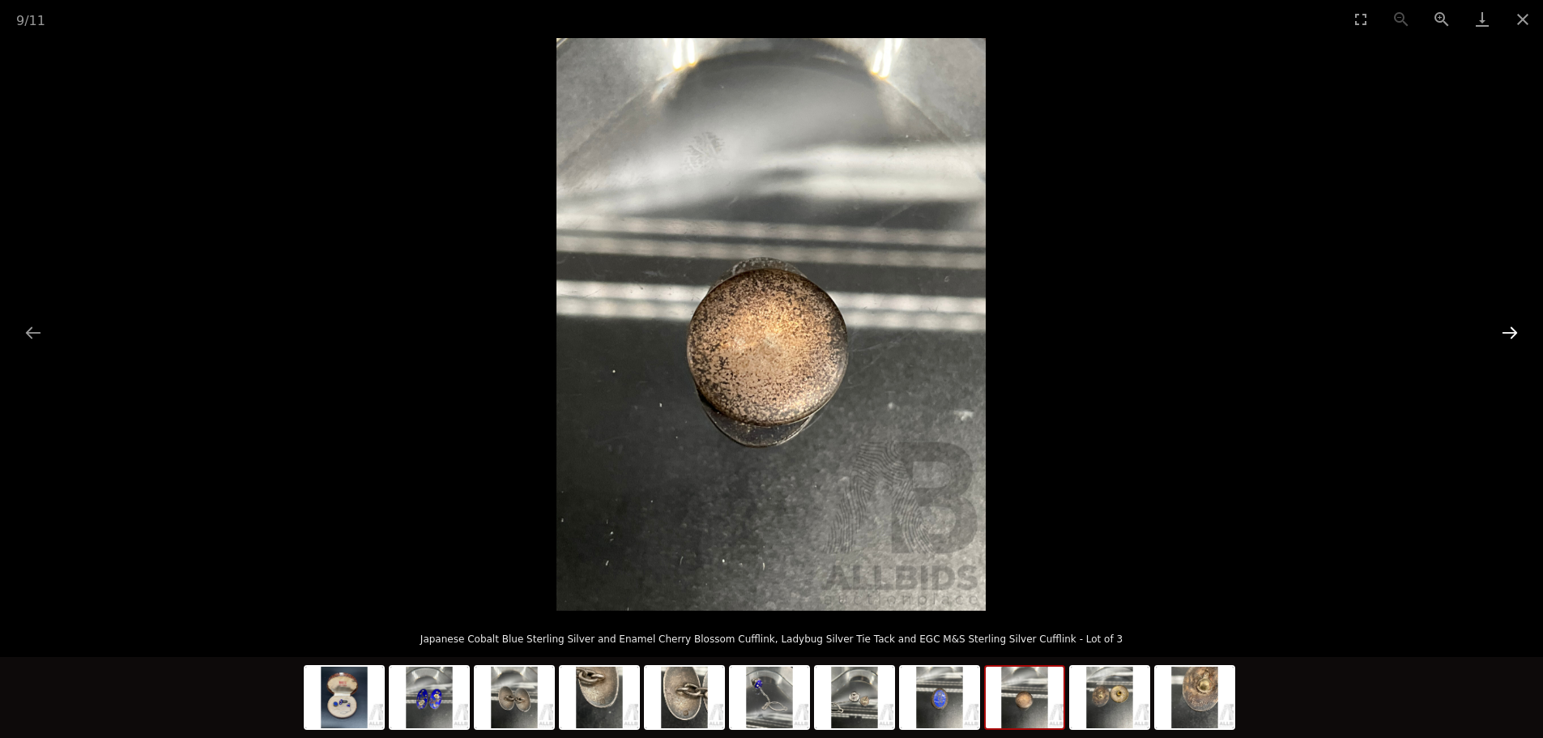
click at [1510, 335] on button "Next slide" at bounding box center [1510, 333] width 34 height 32
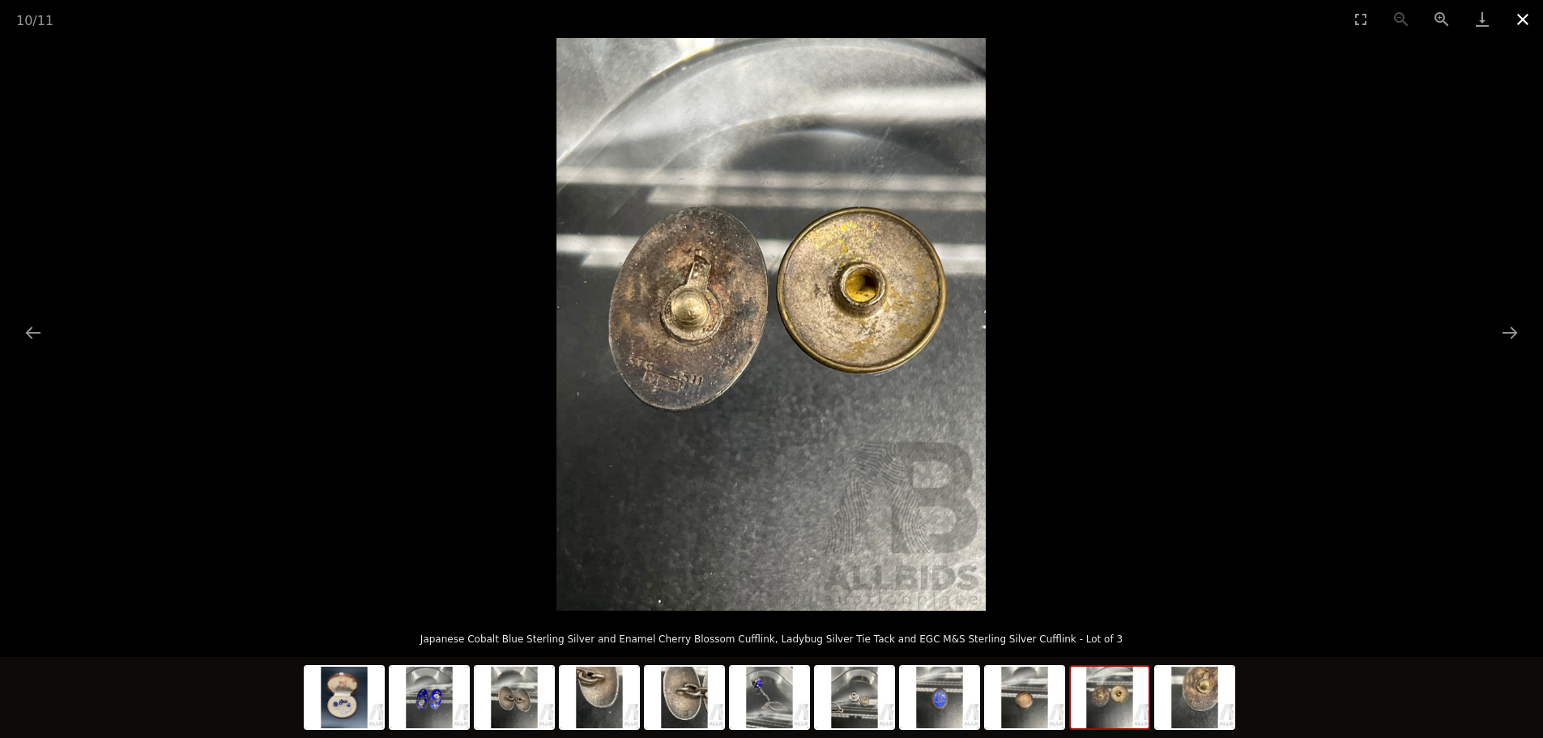
click at [1511, 13] on button "Close gallery" at bounding box center [1523, 19] width 41 height 38
